Goal: Task Accomplishment & Management: Manage account settings

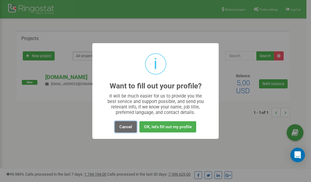
click at [127, 126] on button "Cancel" at bounding box center [126, 126] width 22 height 11
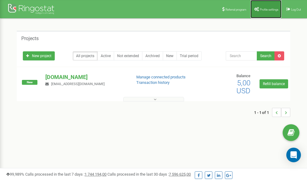
click at [265, 8] on span "Profile settings" at bounding box center [269, 9] width 19 height 3
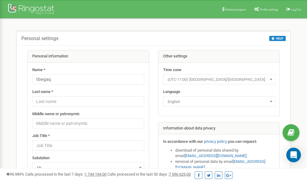
scroll to position [30, 0]
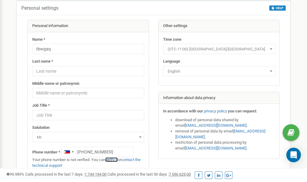
click at [116, 160] on link "verify it" at bounding box center [111, 159] width 12 height 5
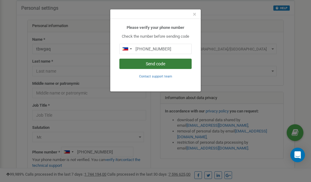
click at [164, 63] on button "Send code" at bounding box center [155, 64] width 72 height 10
